Goal: Task Accomplishment & Management: Manage account settings

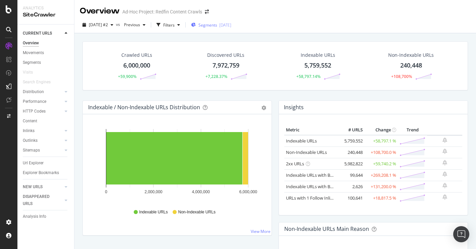
click at [217, 27] on span "Segments" at bounding box center [208, 25] width 19 height 6
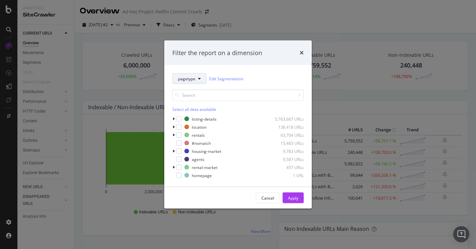
click at [201, 77] on button "pagetype" at bounding box center [189, 78] width 34 height 11
click at [193, 102] on span "pagetype" at bounding box center [199, 103] width 43 height 6
click at [198, 75] on button "pagetype" at bounding box center [189, 78] width 34 height 11
click at [249, 88] on div "Select all data available listing-details 5,763,687 URLs location 138,418 URLs …" at bounding box center [238, 131] width 132 height 95
click at [199, 79] on icon "modal" at bounding box center [199, 79] width 3 height 4
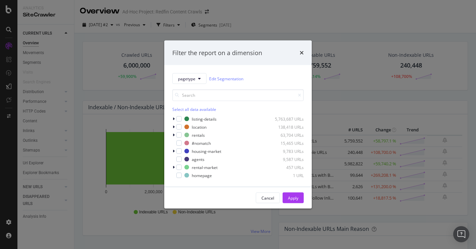
click at [11, 11] on div "Filter the report on a dimension pagetype Edit Segmentation Select all data ava…" at bounding box center [238, 124] width 476 height 249
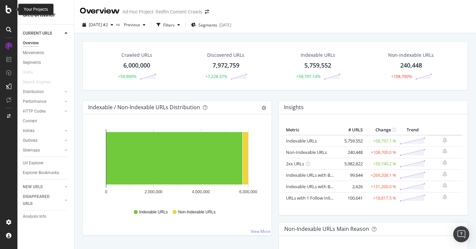
click at [11, 11] on icon at bounding box center [9, 9] width 6 height 8
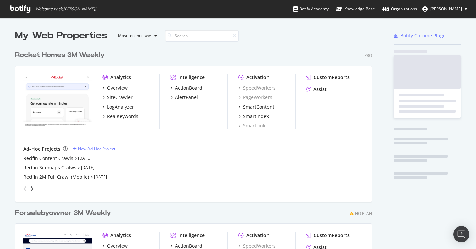
scroll to position [249, 476]
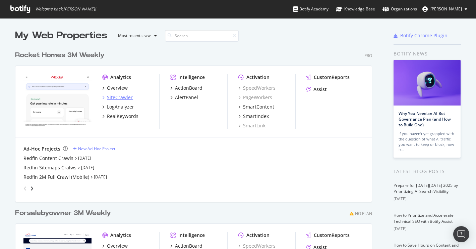
click at [127, 96] on div "SiteCrawler" at bounding box center [120, 97] width 26 height 7
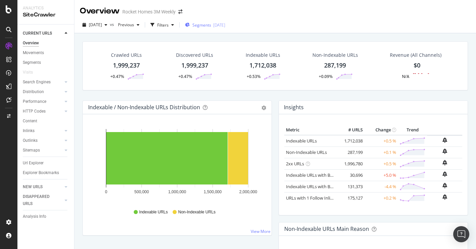
click at [211, 26] on span "Segments" at bounding box center [202, 25] width 19 height 6
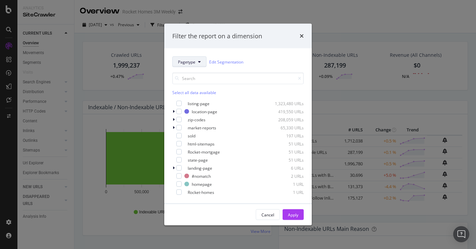
click at [197, 63] on button "Pagetype" at bounding box center [189, 61] width 34 height 11
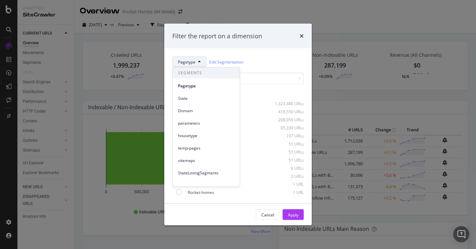
click at [235, 40] on div "Filter the report on a dimension" at bounding box center [238, 35] width 148 height 25
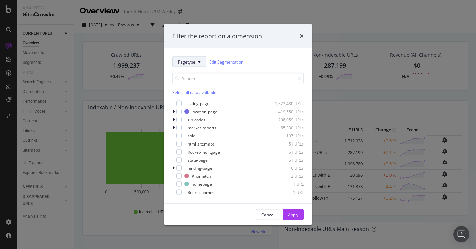
click at [198, 58] on button "Pagetype" at bounding box center [189, 61] width 34 height 11
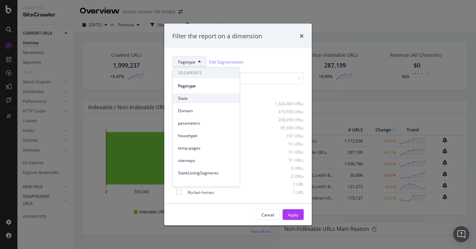
click at [182, 99] on span "State" at bounding box center [206, 98] width 56 height 6
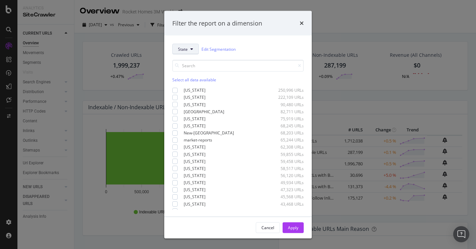
click at [191, 48] on icon "modal" at bounding box center [192, 49] width 3 height 4
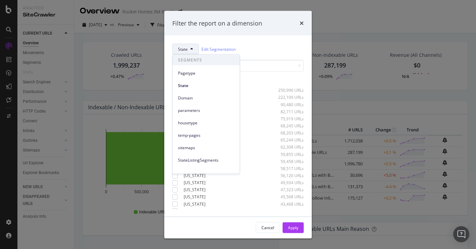
click at [251, 42] on div "State Edit Segmentation Select all data available Florida 250,996 URLs Texas 22…" at bounding box center [238, 126] width 148 height 181
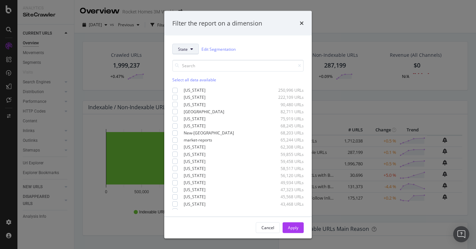
click at [192, 49] on icon "modal" at bounding box center [192, 49] width 3 height 4
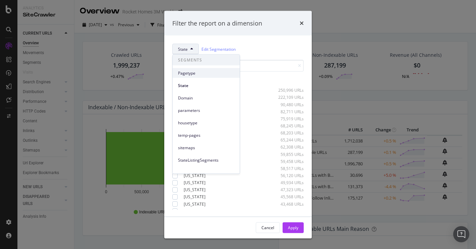
click at [189, 75] on span "Pagetype" at bounding box center [206, 73] width 56 height 6
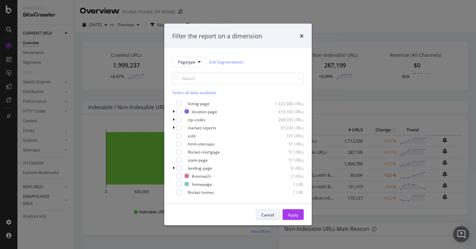
click at [272, 214] on div "Cancel" at bounding box center [268, 214] width 13 height 6
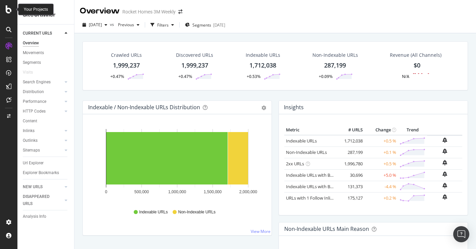
click at [10, 8] on icon at bounding box center [9, 9] width 6 height 8
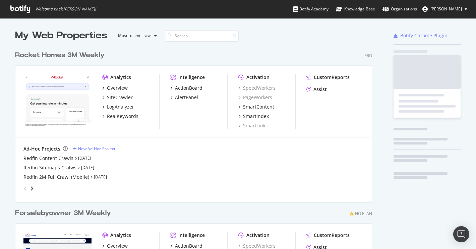
scroll to position [249, 476]
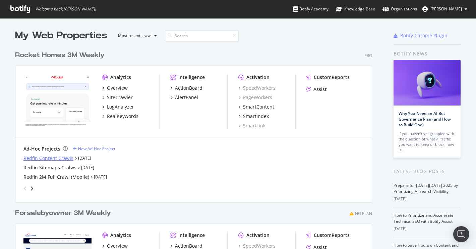
click at [41, 157] on div "Redfin Content Crawls" at bounding box center [48, 158] width 50 height 7
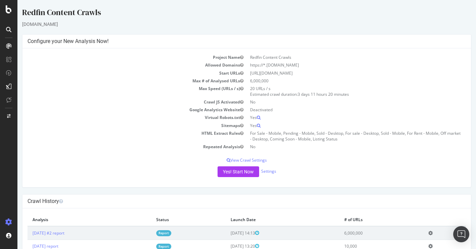
scroll to position [13, 0]
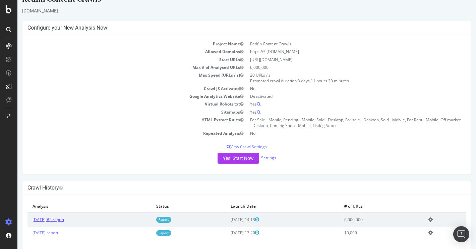
click at [45, 219] on link "2025 Sep. 25th #2 report" at bounding box center [49, 219] width 32 height 6
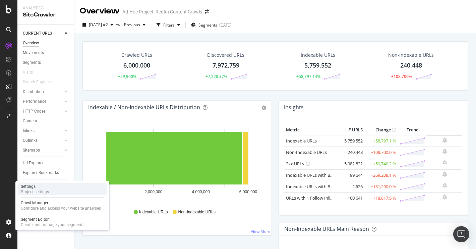
click at [34, 192] on div "Project settings" at bounding box center [35, 191] width 28 height 5
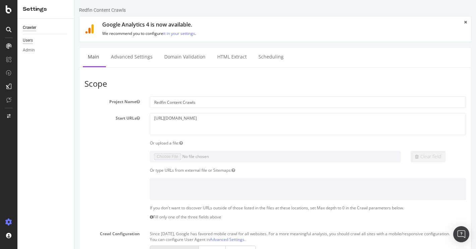
click at [32, 40] on div "Users" at bounding box center [28, 40] width 10 height 7
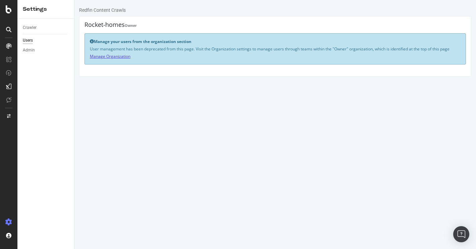
click at [112, 55] on link "Manage Organization" at bounding box center [110, 56] width 41 height 6
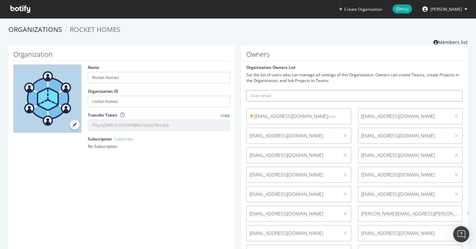
click at [312, 95] on input "text" at bounding box center [355, 95] width 216 height 11
click at [287, 95] on input "[PERSON_NAME][EMAIL_ADDRESS][PERSON_NAME][DOMAIN_NAME]" at bounding box center [355, 95] width 216 height 11
type input "[PERSON_NAME][EMAIL_ADDRESS][PERSON_NAME][DOMAIN_NAME]"
click at [452, 90] on button "submit" at bounding box center [457, 95] width 11 height 11
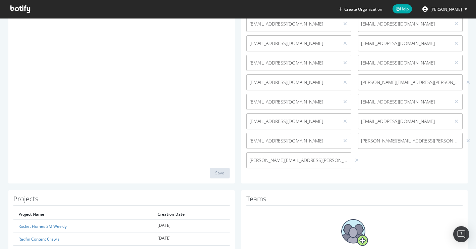
scroll to position [142, 0]
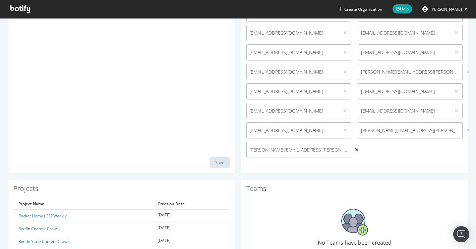
click at [355, 148] on icon at bounding box center [357, 149] width 4 height 5
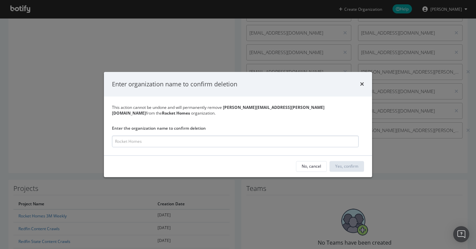
click at [258, 141] on input "modal" at bounding box center [235, 141] width 247 height 12
type input "Rocket Homes"
click at [353, 163] on div "Yes, confirm" at bounding box center [347, 166] width 23 height 6
